Goal: Transaction & Acquisition: Subscribe to service/newsletter

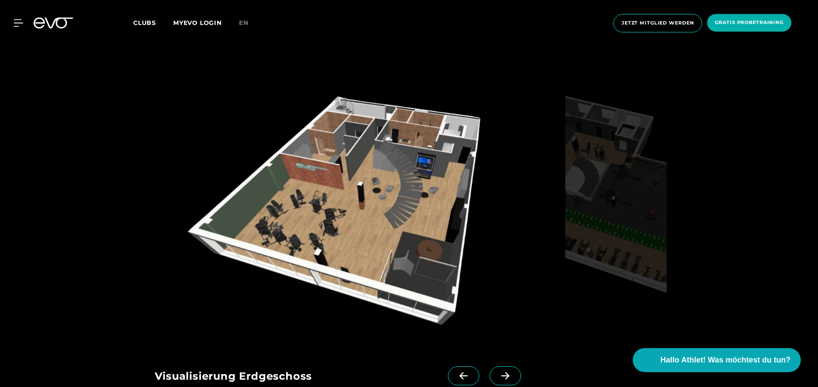
scroll to position [1008, 0]
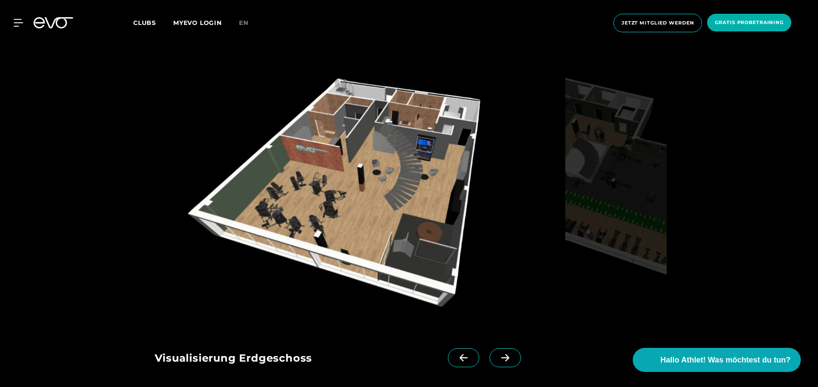
click at [507, 359] on icon at bounding box center [504, 358] width 15 height 8
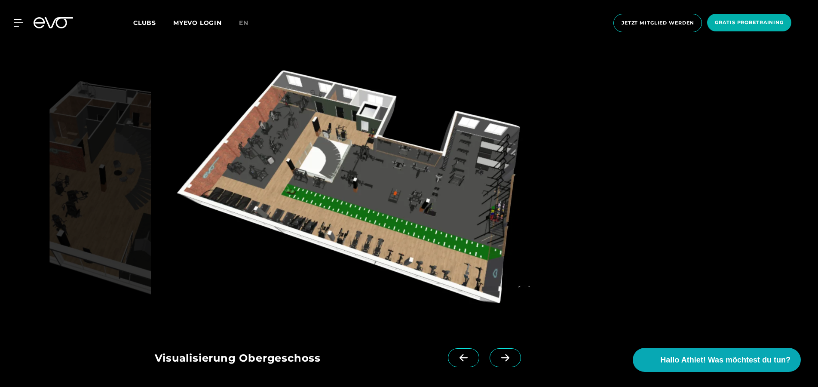
click at [355, 152] on img at bounding box center [357, 195] width 407 height 265
click at [503, 354] on icon at bounding box center [504, 358] width 15 height 8
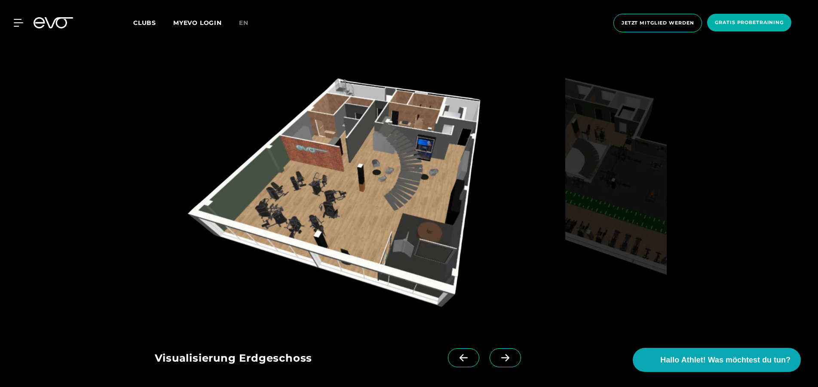
click at [503, 354] on icon at bounding box center [504, 358] width 15 height 8
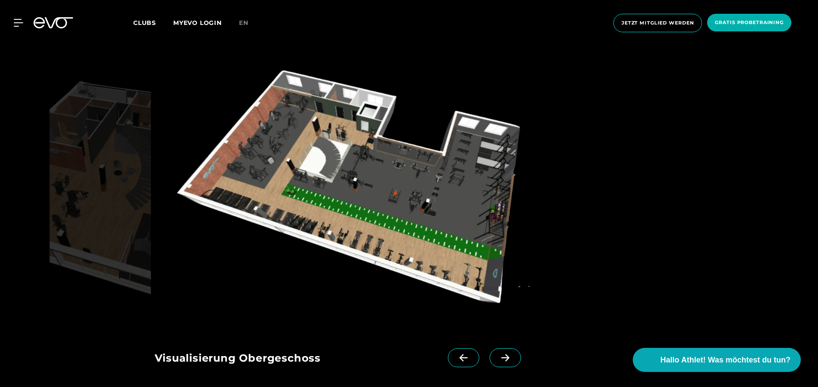
drag, startPoint x: 390, startPoint y: 175, endPoint x: 366, endPoint y: 241, distance: 70.5
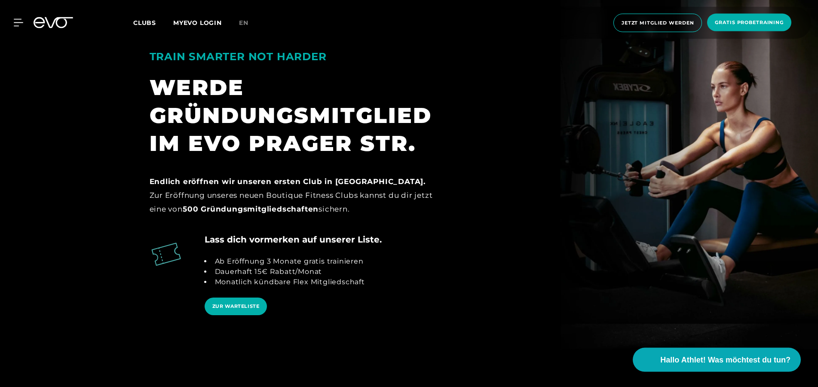
drag, startPoint x: 456, startPoint y: 245, endPoint x: 447, endPoint y: 255, distance: 13.4
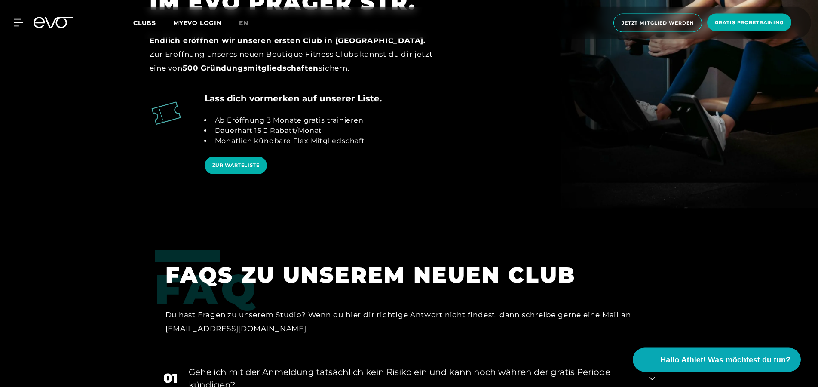
scroll to position [1719, 0]
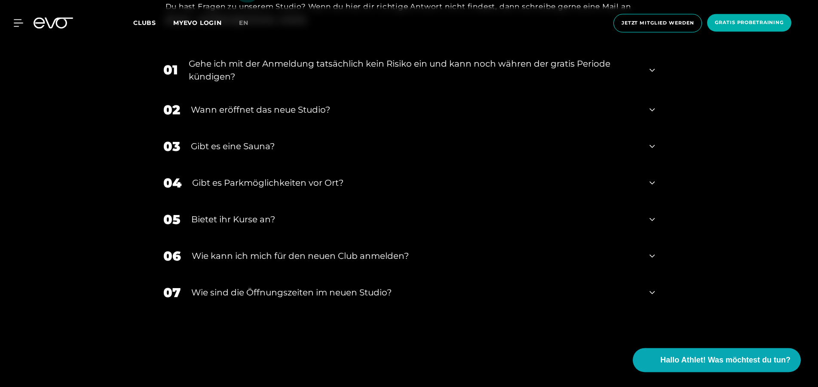
drag, startPoint x: 72, startPoint y: 264, endPoint x: 69, endPoint y: 284, distance: 20.4
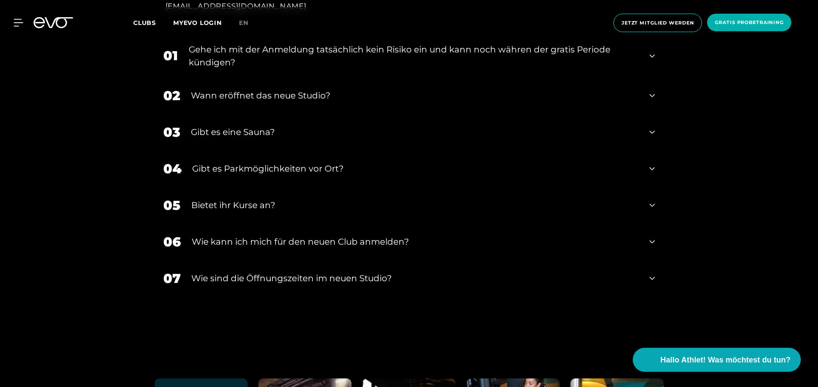
click at [651, 136] on icon at bounding box center [651, 132] width 5 height 10
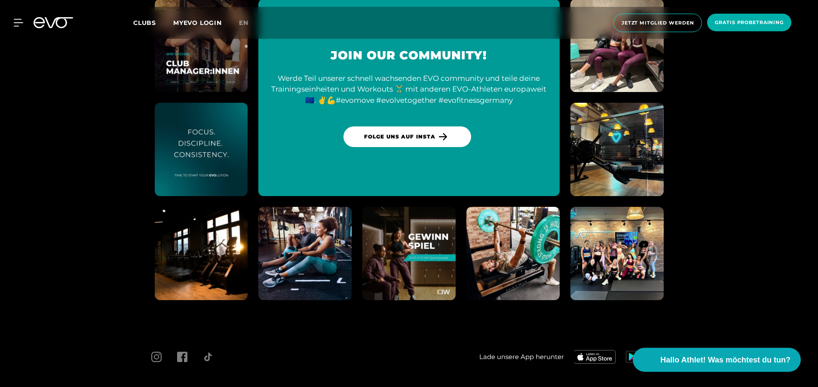
scroll to position [2471, 0]
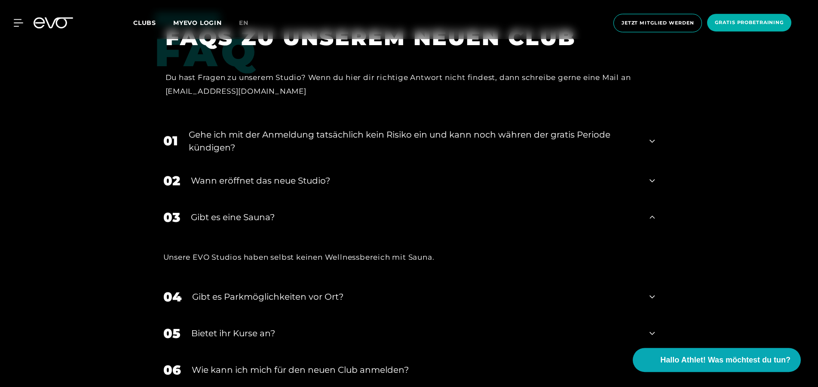
drag, startPoint x: 107, startPoint y: 285, endPoint x: 110, endPoint y: 230, distance: 54.6
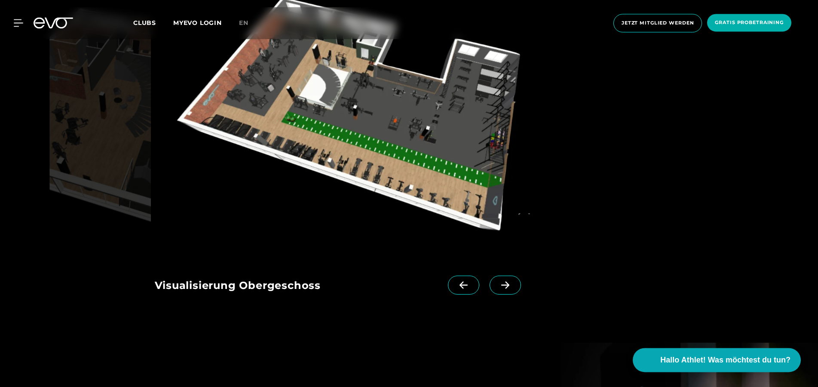
scroll to position [1004, 0]
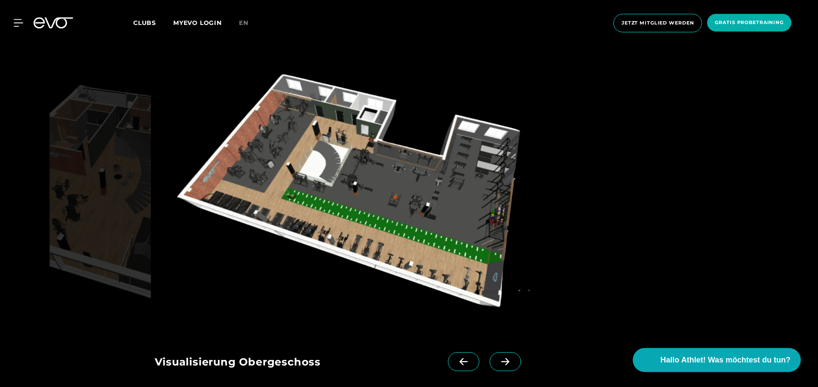
click at [502, 366] on span at bounding box center [504, 361] width 31 height 19
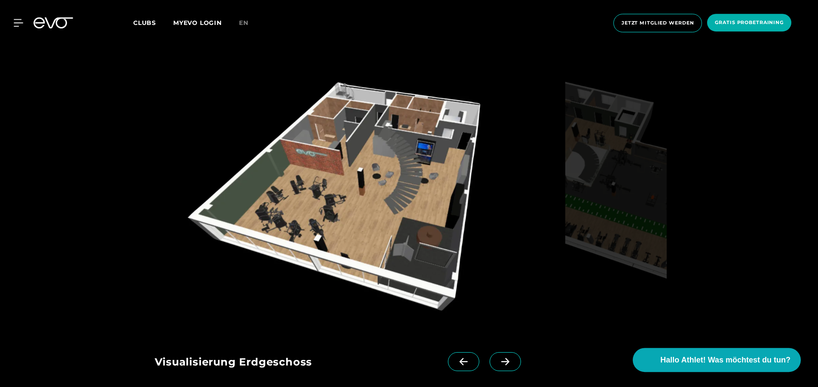
click at [423, 220] on img at bounding box center [358, 199] width 407 height 265
click at [500, 368] on span at bounding box center [504, 361] width 31 height 19
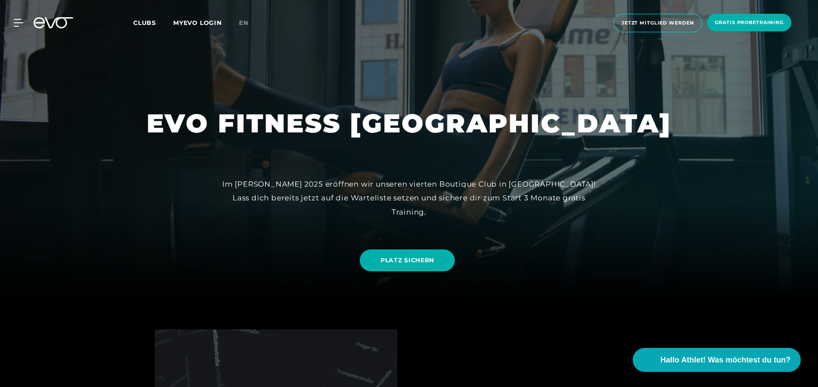
scroll to position [0, 0]
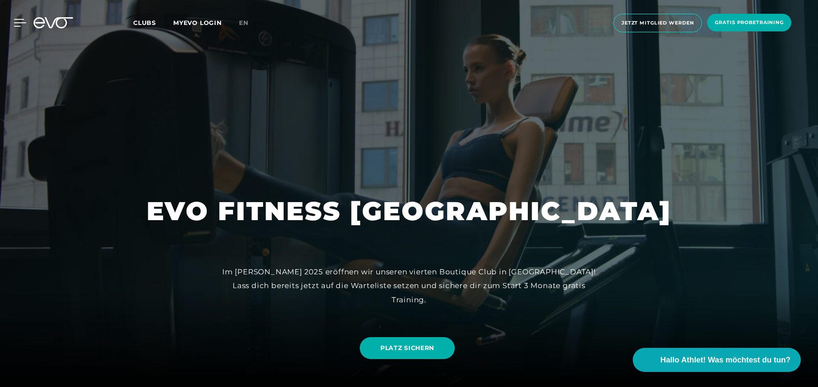
click at [18, 24] on icon at bounding box center [20, 23] width 12 height 8
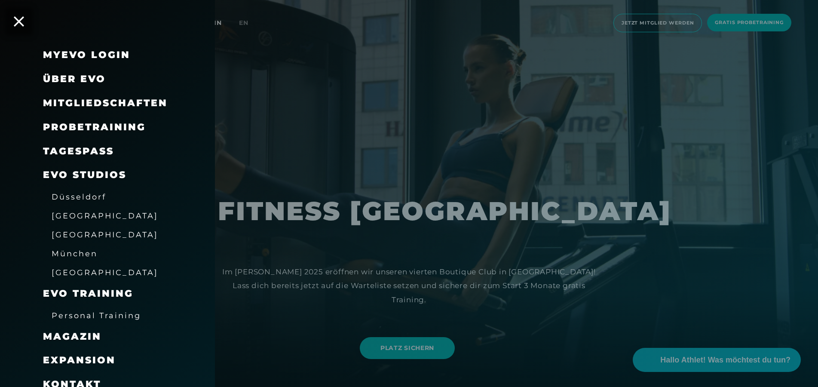
click at [97, 101] on span "Mitgliedschaften" at bounding box center [105, 103] width 125 height 12
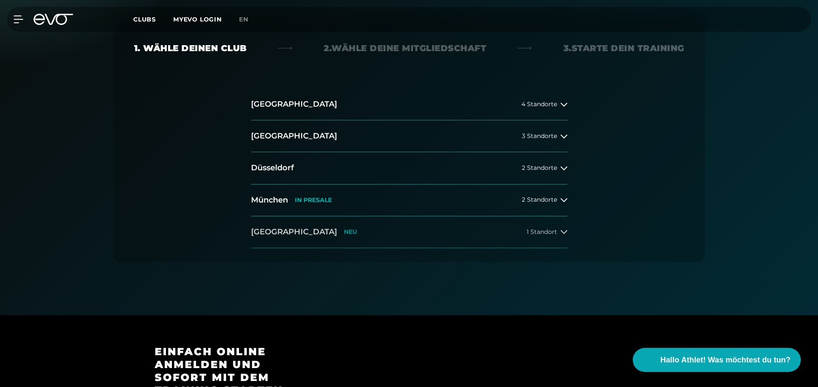
scroll to position [88, 0]
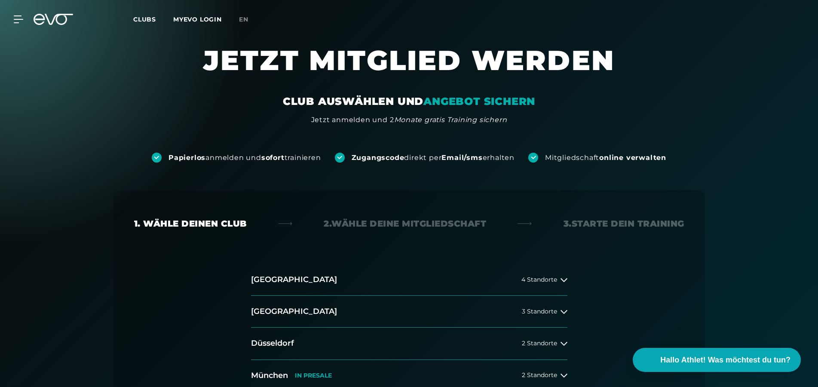
scroll to position [219, 0]
